Goal: Task Accomplishment & Management: Manage account settings

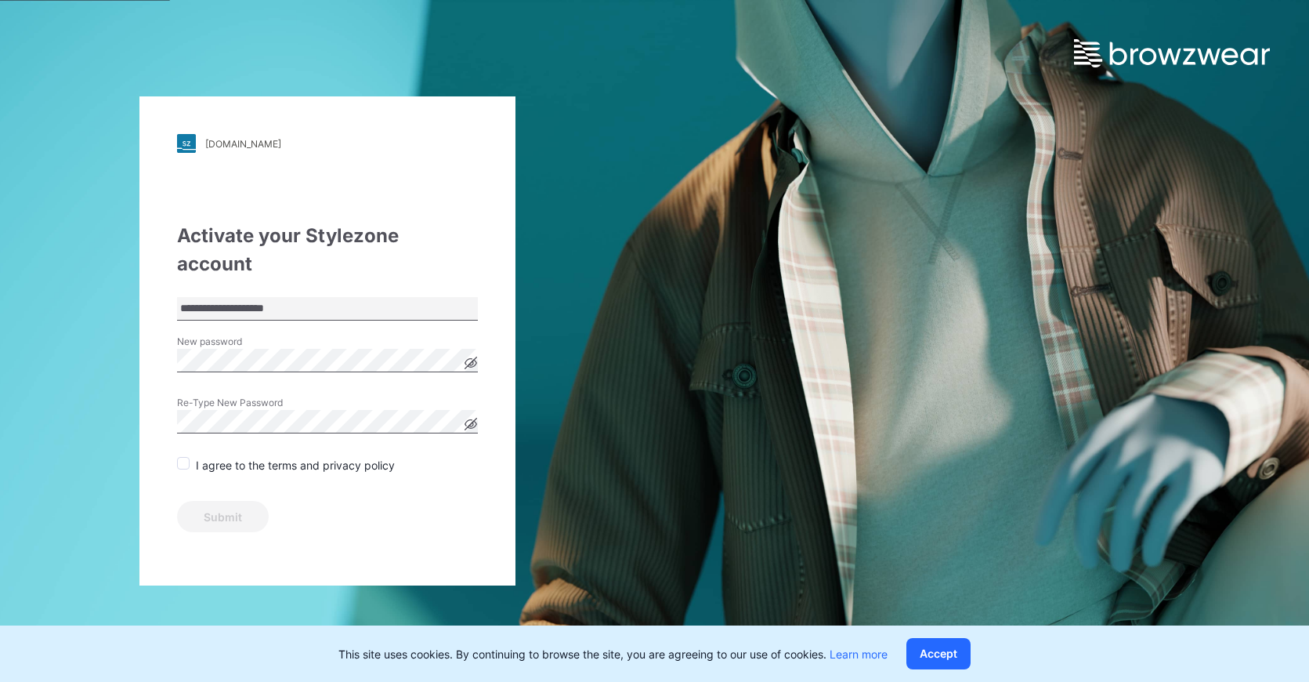
click at [317, 405] on div "Re-Type New Password" at bounding box center [327, 419] width 301 height 47
drag, startPoint x: 186, startPoint y: 430, endPoint x: 196, endPoint y: 430, distance: 9.4
click at [187, 457] on span at bounding box center [183, 463] width 13 height 13
click at [233, 501] on button "Submit" at bounding box center [223, 516] width 92 height 31
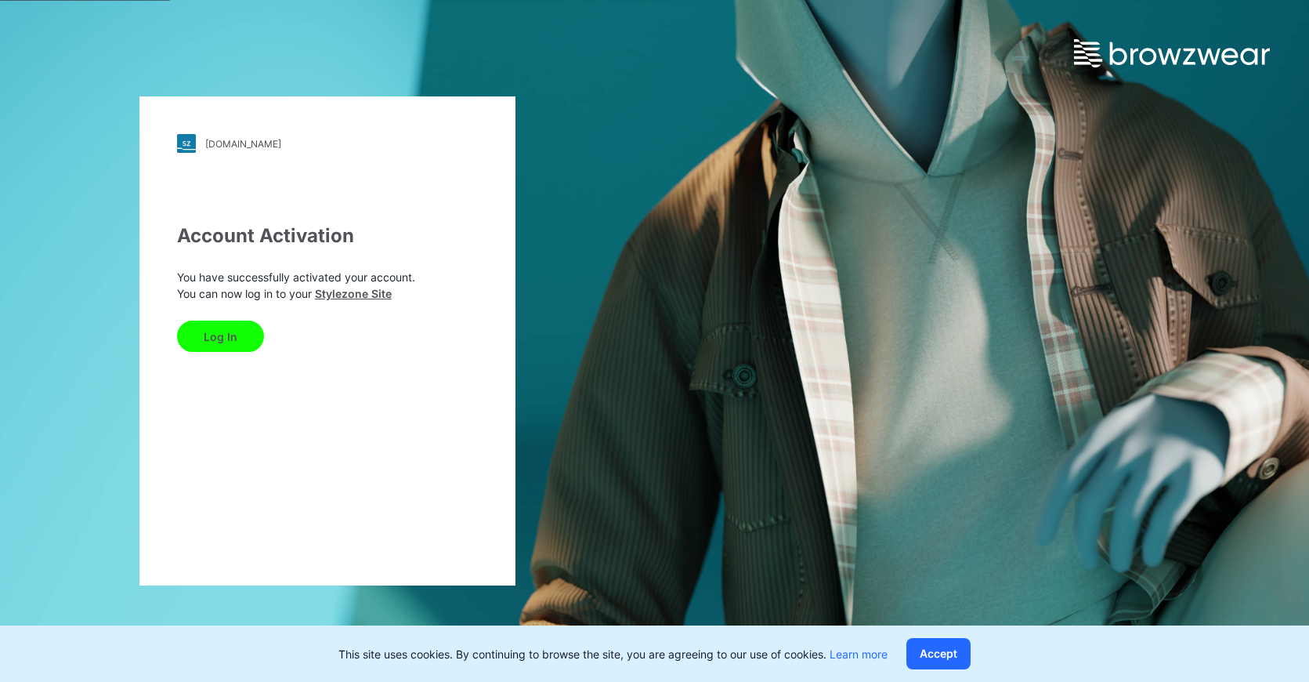
click at [228, 337] on button "Log In" at bounding box center [220, 335] width 87 height 31
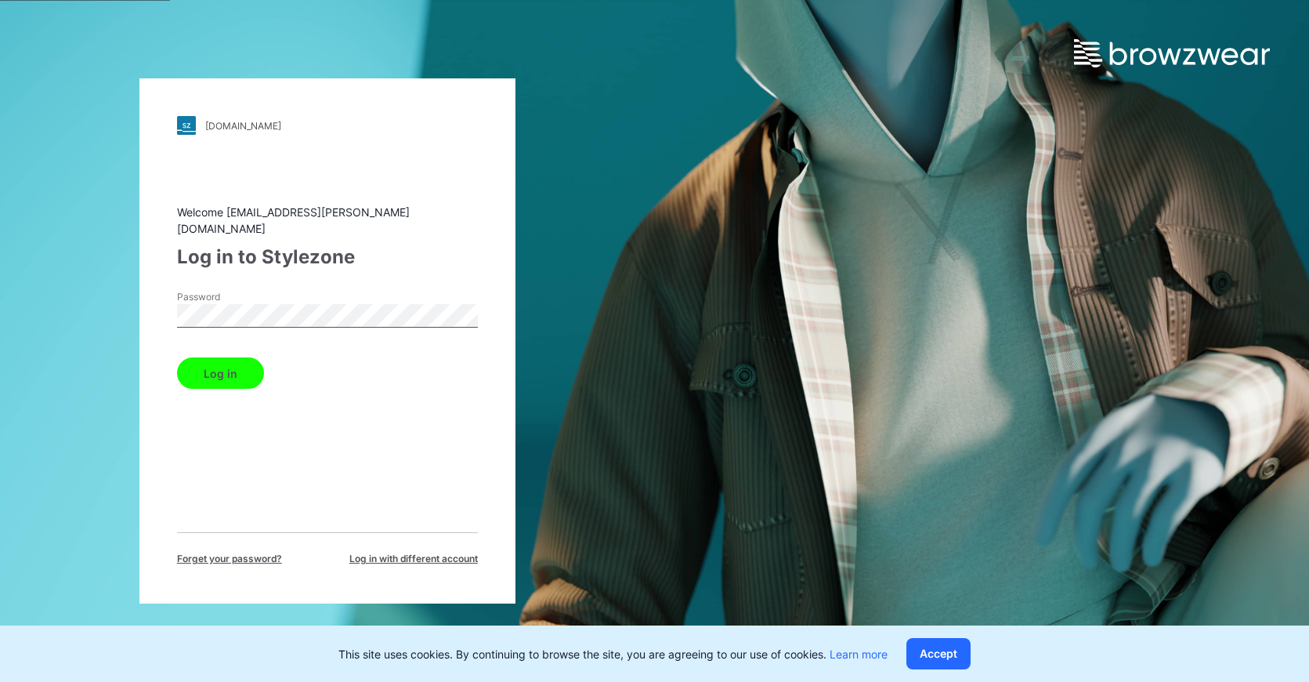
click at [244, 363] on button "Log in" at bounding box center [220, 372] width 87 height 31
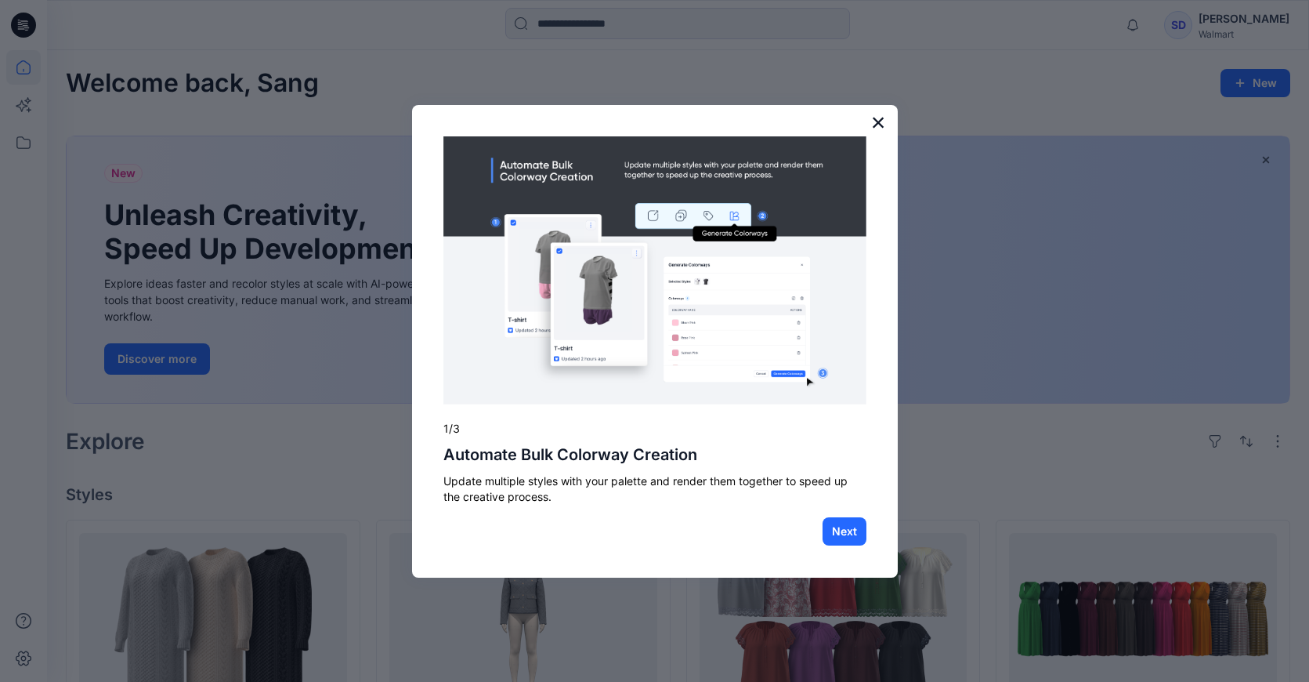
click at [876, 124] on button "×" at bounding box center [878, 122] width 15 height 25
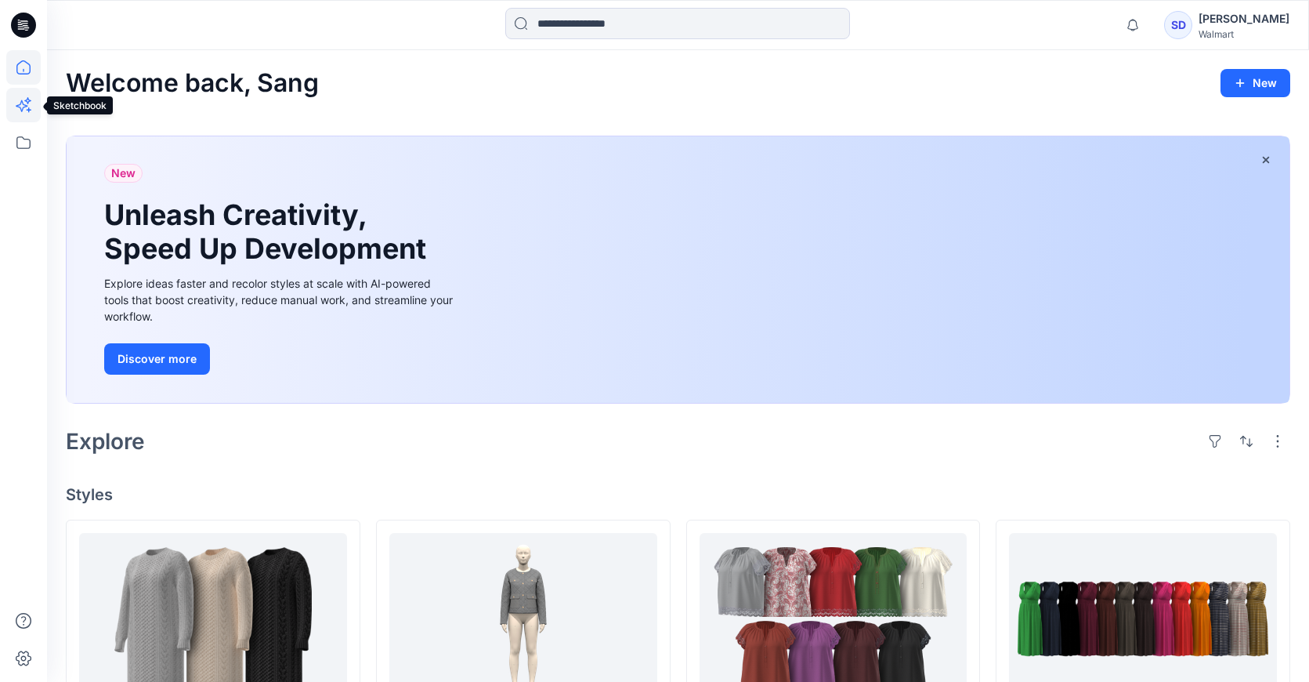
click at [32, 99] on icon at bounding box center [23, 105] width 34 height 34
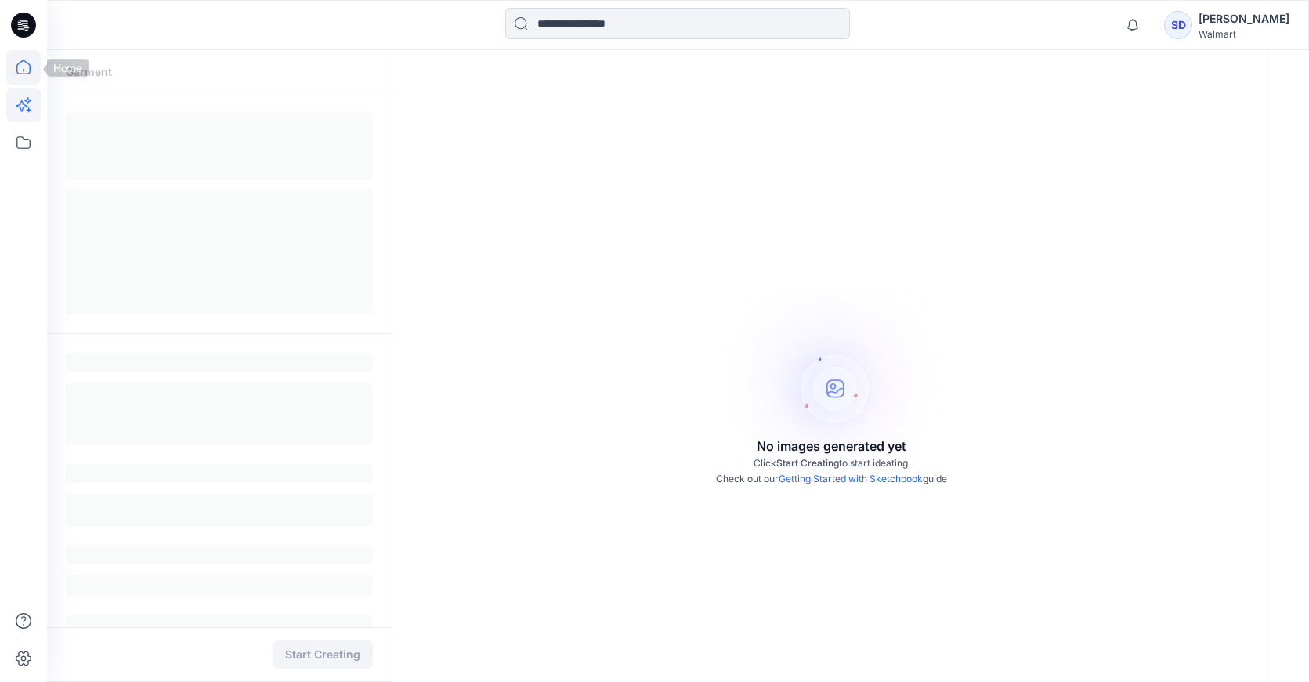
scroll to position [2, 0]
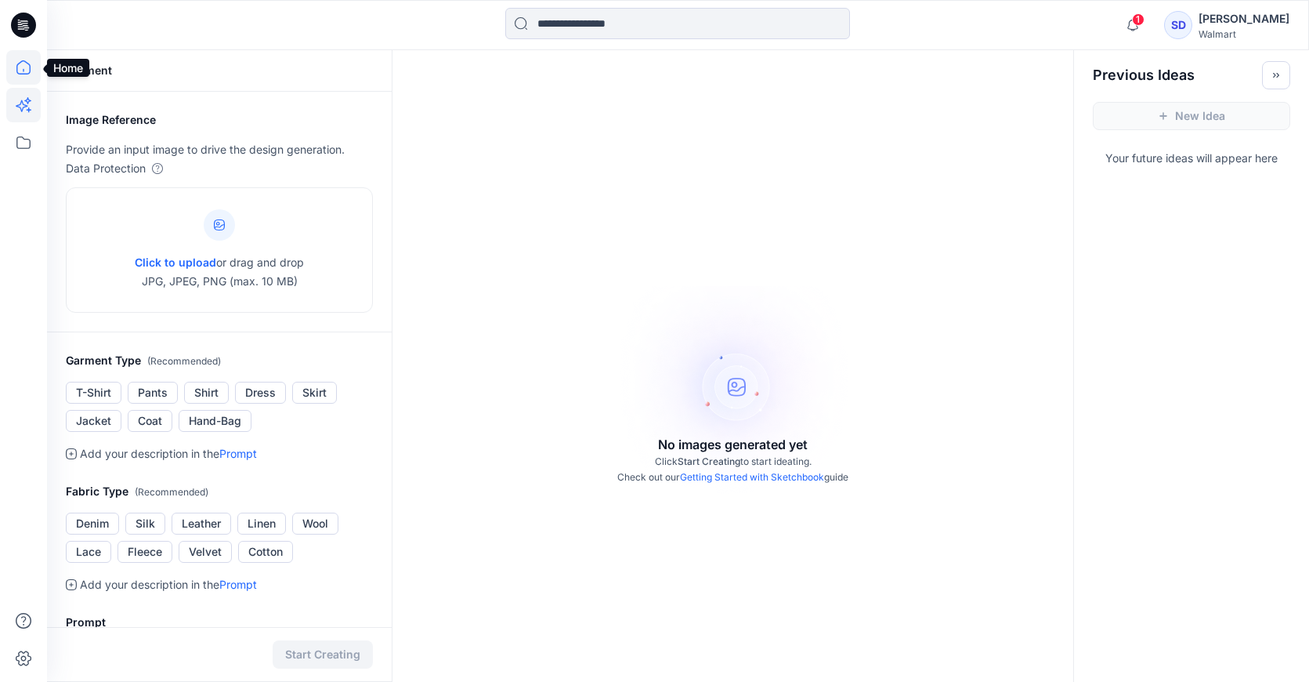
click at [20, 74] on icon at bounding box center [23, 67] width 14 height 14
